Goal: Information Seeking & Learning: Learn about a topic

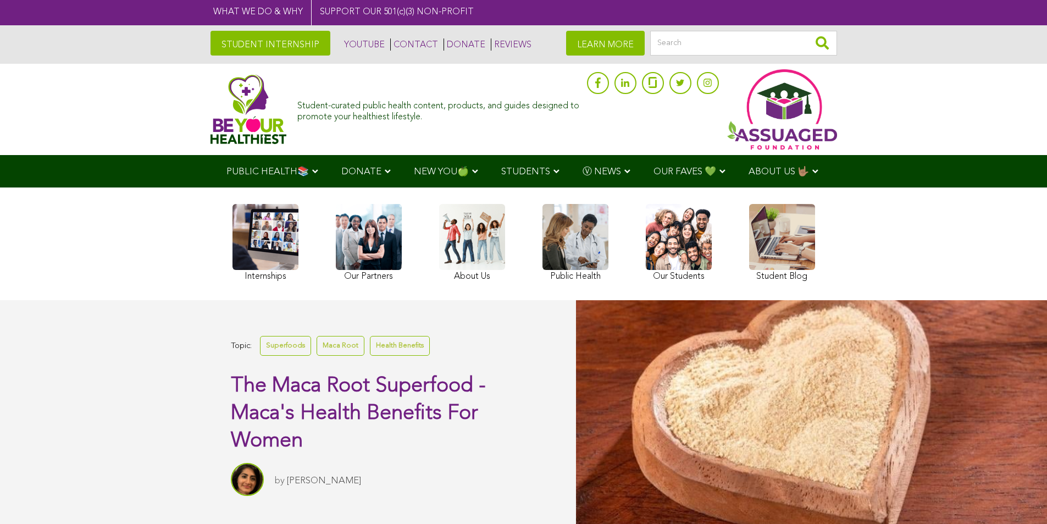
click at [480, 219] on div "Internships Our Partners About Us Public Health Our Students Student Blog" at bounding box center [524, 243] width 610 height 113
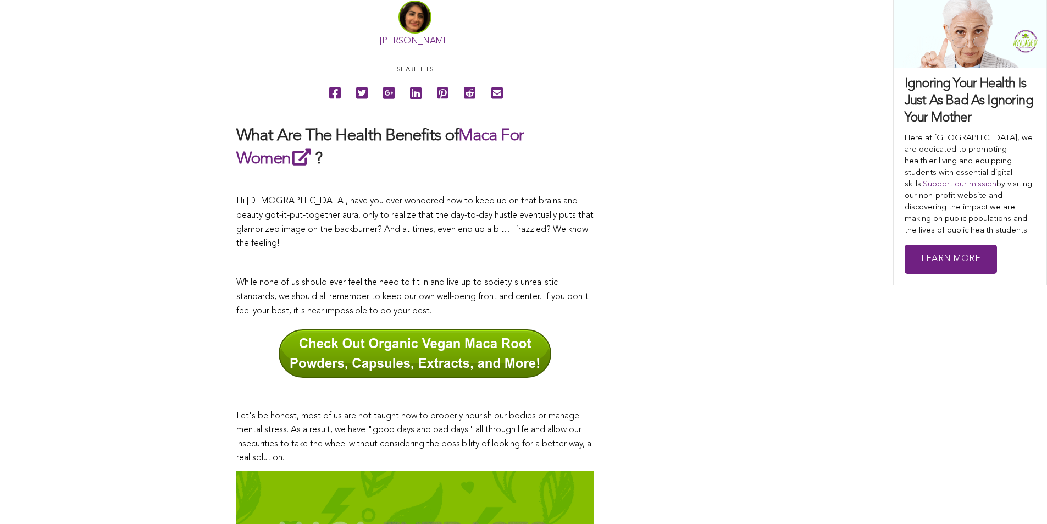
scroll to position [530, 0]
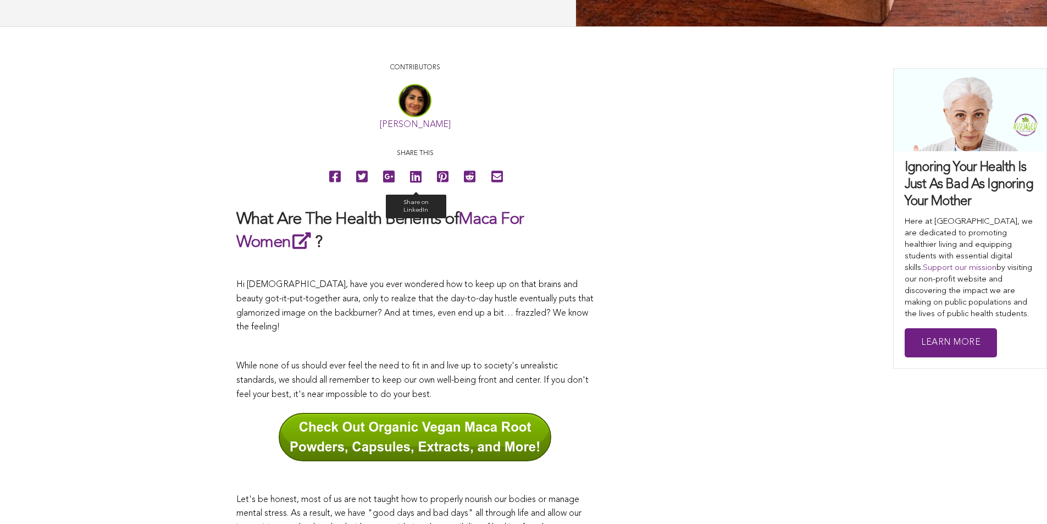
click at [410, 189] on icon at bounding box center [416, 176] width 12 height 25
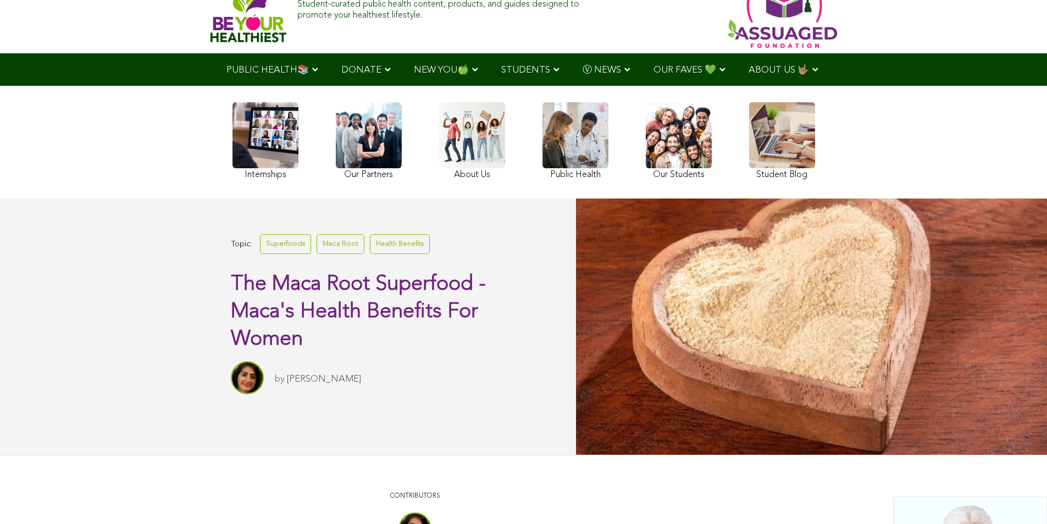
scroll to position [16, 0]
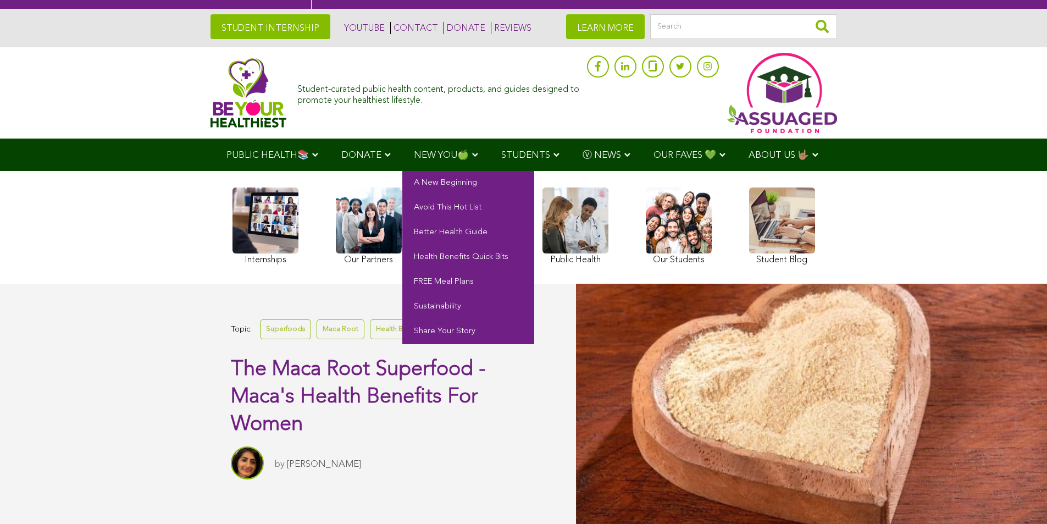
click at [414, 153] on span "NEW YOU🍏" at bounding box center [441, 155] width 55 height 9
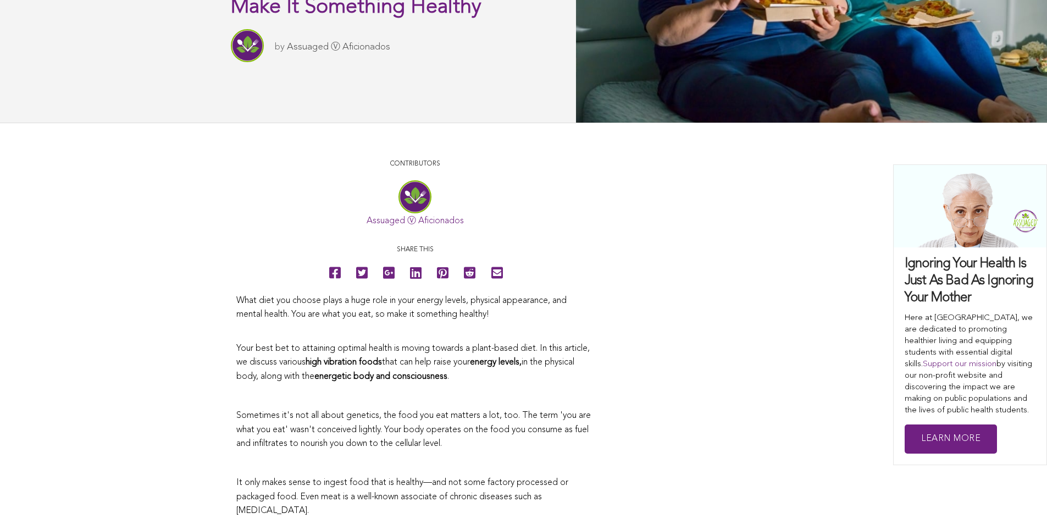
scroll to position [488, 0]
